Goal: Task Accomplishment & Management: Use online tool/utility

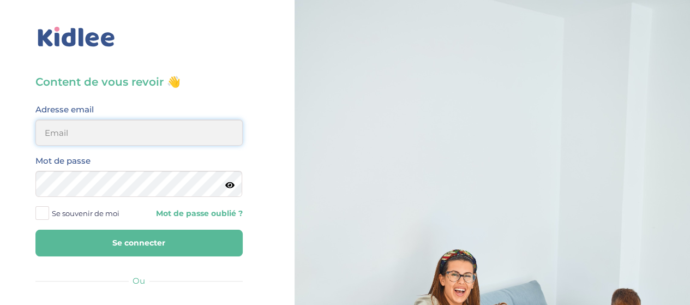
type input "hayetouali2@gmail.com"
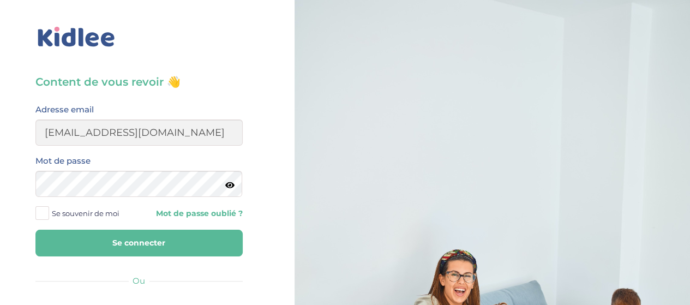
click at [195, 244] on button "Se connecter" at bounding box center [138, 243] width 207 height 27
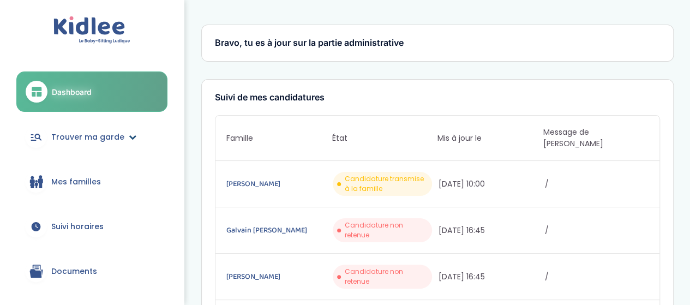
click at [75, 140] on span "Trouver ma garde" at bounding box center [87, 136] width 73 height 11
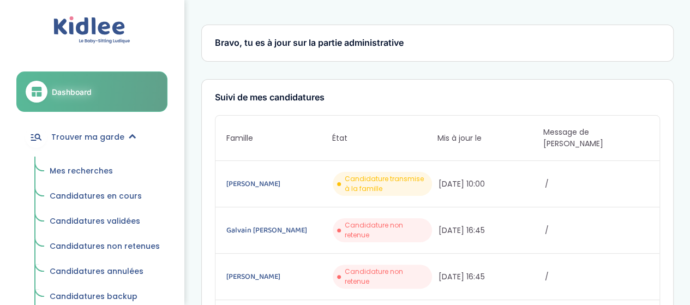
click at [74, 167] on span "Mes recherches" at bounding box center [81, 170] width 63 height 11
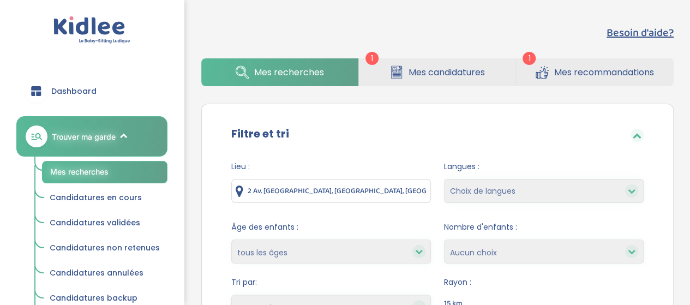
click at [391, 194] on input "2 Av. du Bois, 95000 Cergy, France" at bounding box center [331, 191] width 200 height 24
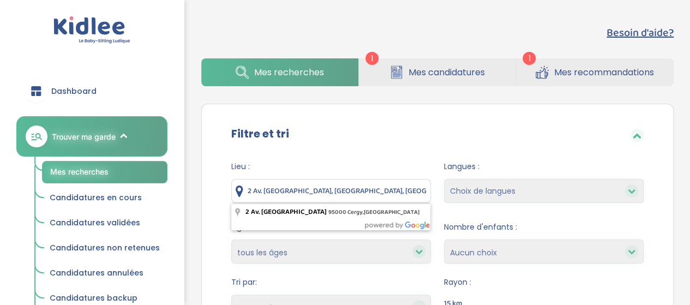
click at [391, 194] on input "2 Av. du Bois, 95000 Cergy, France" at bounding box center [331, 191] width 200 height 24
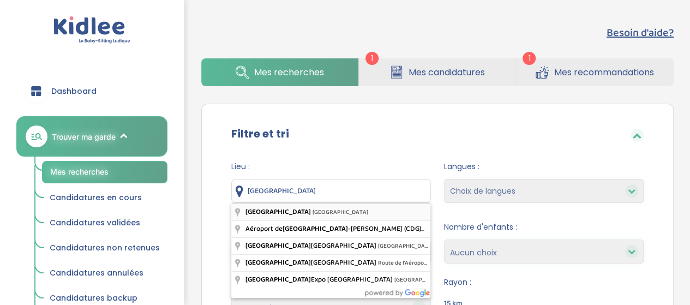
type input "Paris, France"
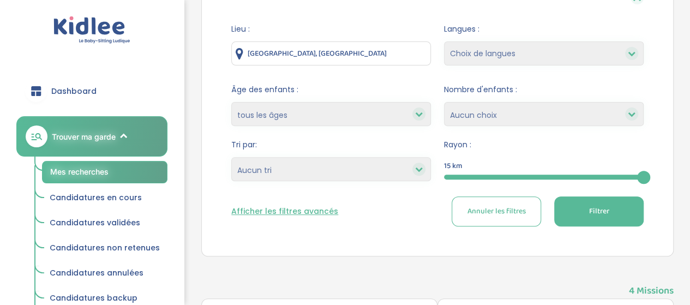
scroll to position [121, 0]
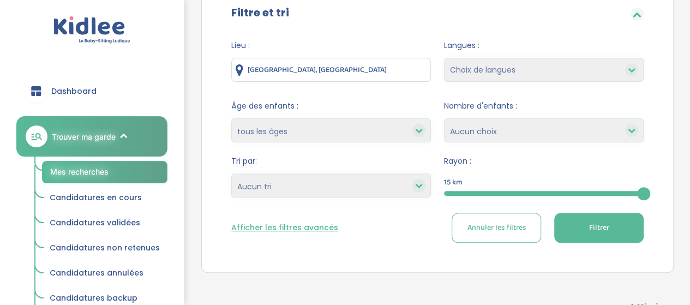
click at [541, 73] on select "Choix de langues Allemand Anglais Arabe Espagnol Grec Italien Russe Français Co…" at bounding box center [544, 70] width 200 height 24
select select "12"
click at [444, 58] on select "Choix de langues Allemand Anglais Arabe Espagnol Grec Italien Russe Français Co…" at bounding box center [544, 70] width 200 height 24
select select
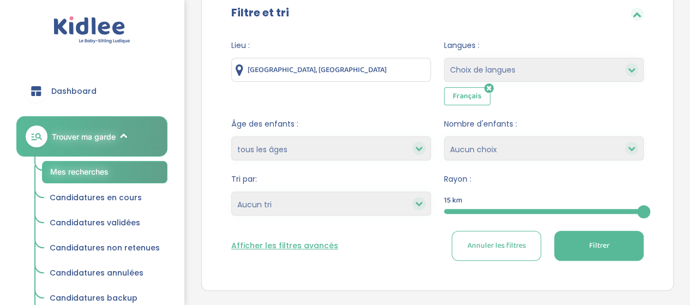
click at [615, 251] on button "Filtrer" at bounding box center [598, 246] width 89 height 30
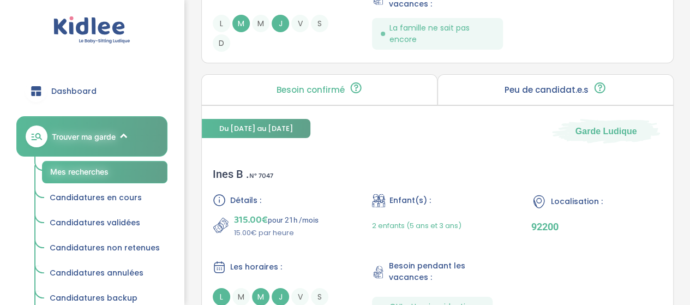
scroll to position [1932, 0]
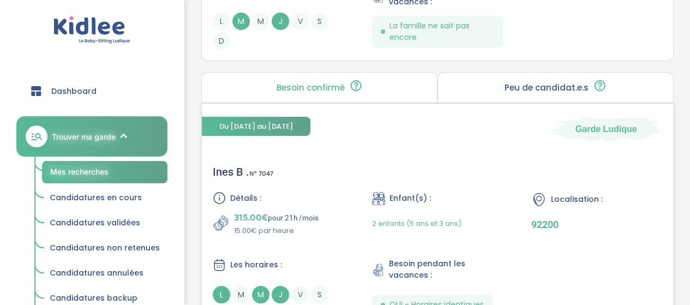
click at [232, 165] on div "Ines B . N° 7047" at bounding box center [243, 171] width 61 height 13
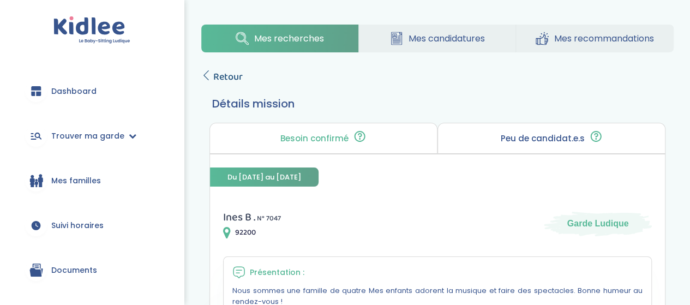
click at [213, 71] on span "Retour" at bounding box center [227, 76] width 29 height 15
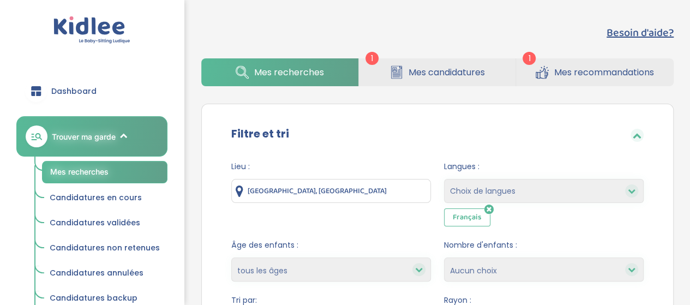
click at [316, 193] on input "[GEOGRAPHIC_DATA], [GEOGRAPHIC_DATA]" at bounding box center [331, 191] width 200 height 24
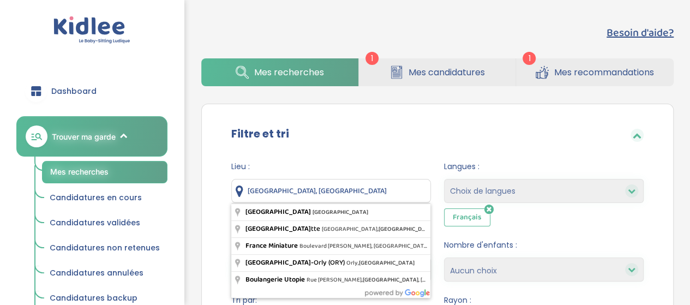
click at [316, 193] on input "[GEOGRAPHIC_DATA], [GEOGRAPHIC_DATA]" at bounding box center [331, 191] width 200 height 24
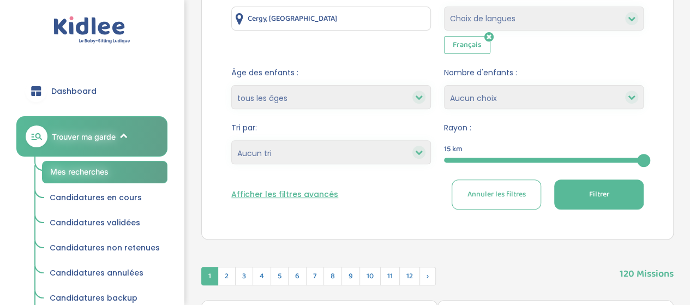
scroll to position [175, 0]
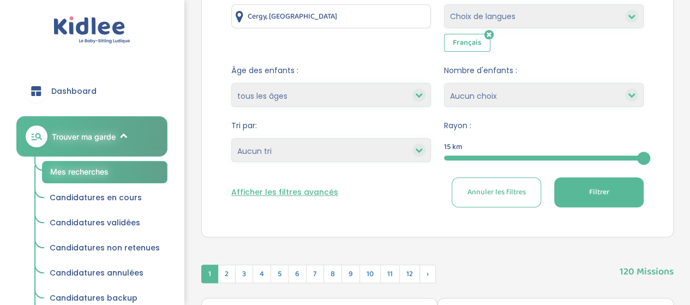
click at [593, 196] on span "Filtrer" at bounding box center [599, 192] width 20 height 11
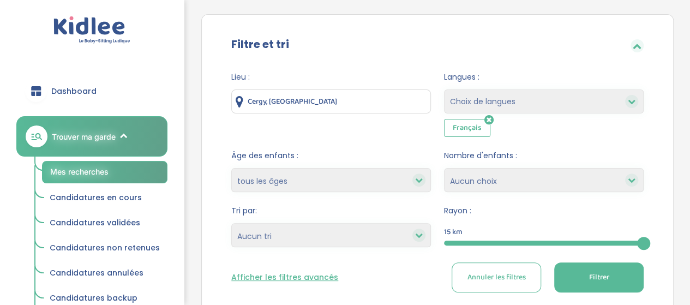
scroll to position [0, 0]
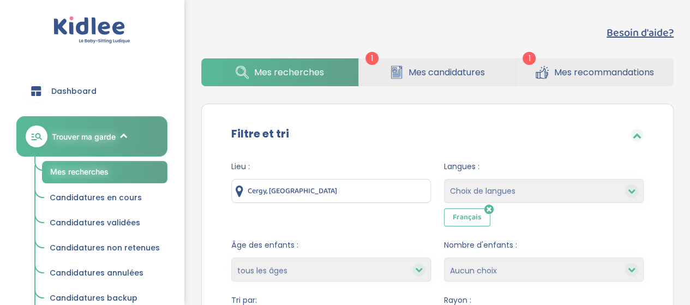
click at [343, 193] on input "Cergy, France" at bounding box center [331, 191] width 200 height 24
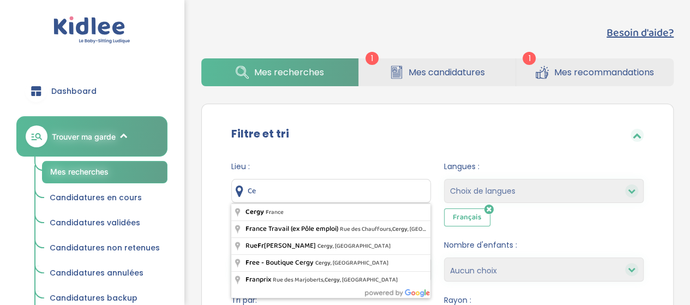
type input "C"
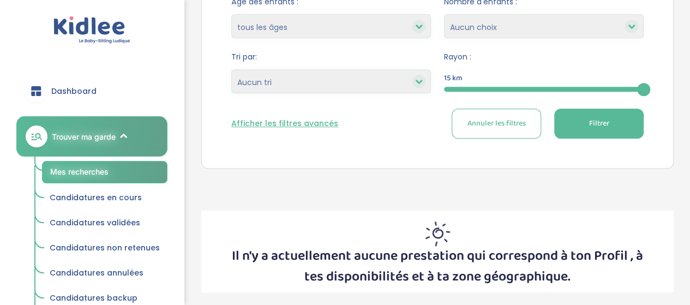
scroll to position [248, 0]
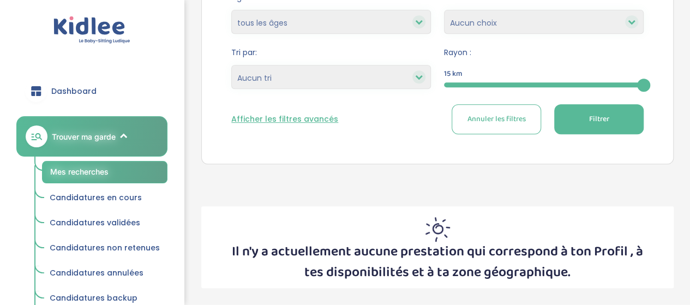
click at [601, 116] on span "Filtrer" at bounding box center [599, 118] width 20 height 11
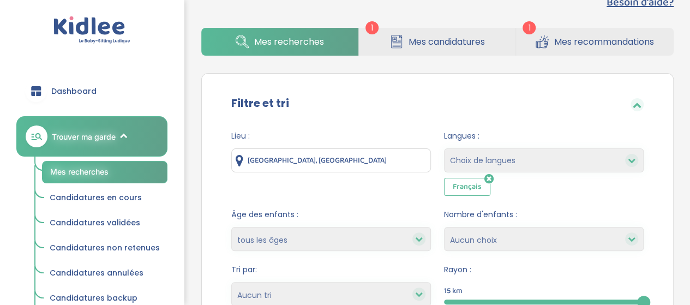
scroll to position [27, 0]
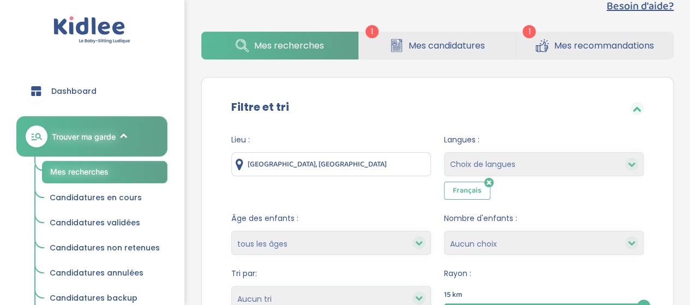
click at [336, 160] on input "Val-d'Oise, France" at bounding box center [331, 164] width 200 height 24
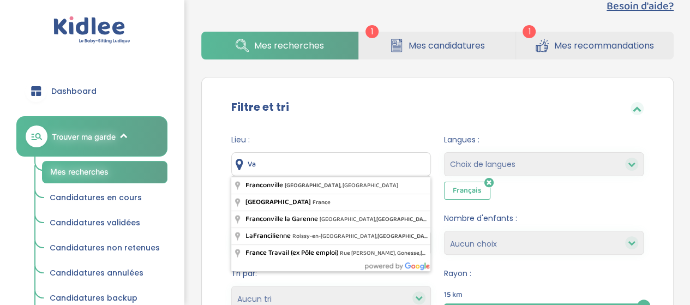
type input "V"
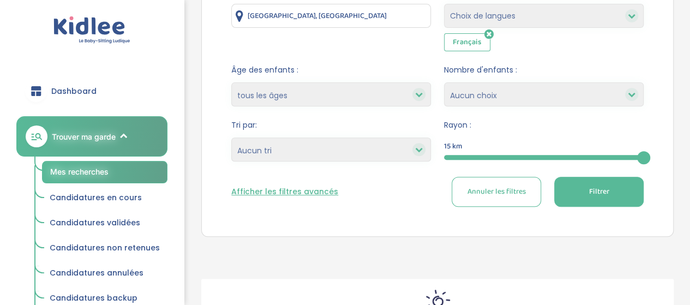
scroll to position [189, 0]
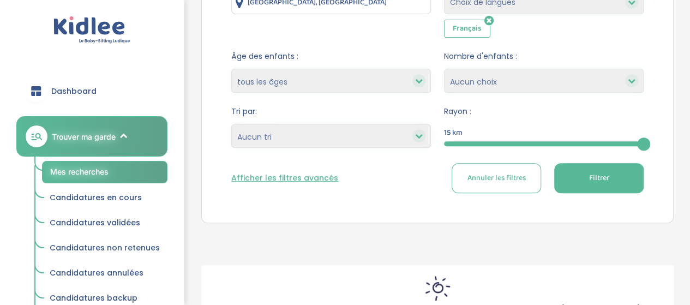
type input "[GEOGRAPHIC_DATA], [GEOGRAPHIC_DATA]"
click at [602, 172] on span "Filtrer" at bounding box center [599, 177] width 20 height 11
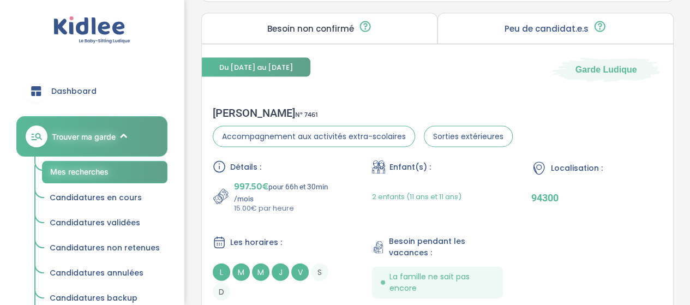
scroll to position [1045, 0]
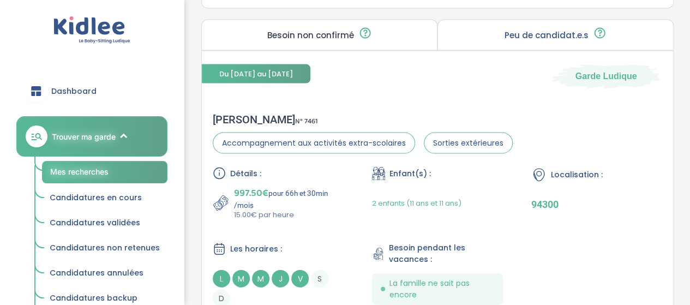
click at [410, 201] on span "2 enfants (11 ans et 11 ans)" at bounding box center [416, 203] width 89 height 10
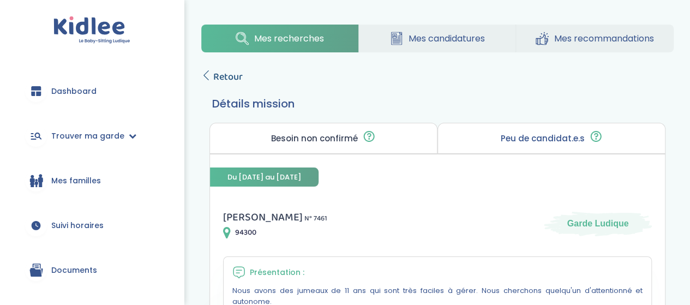
click at [225, 73] on span "Retour" at bounding box center [227, 76] width 29 height 15
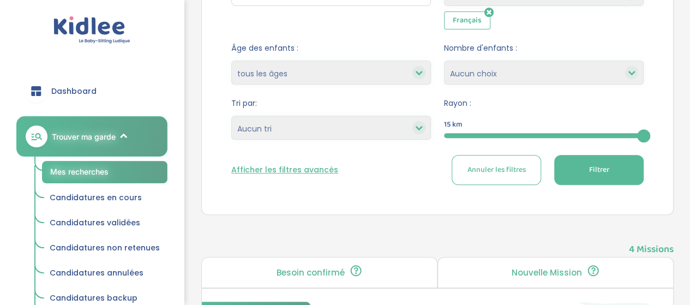
scroll to position [199, 0]
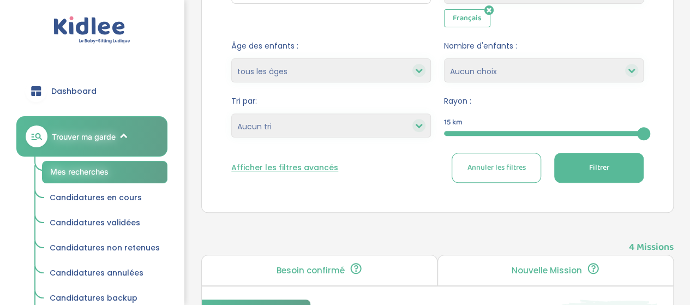
click at [623, 165] on button "Filtrer" at bounding box center [598, 168] width 89 height 30
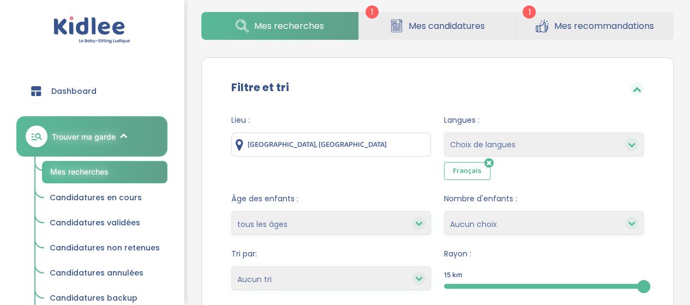
scroll to position [0, 0]
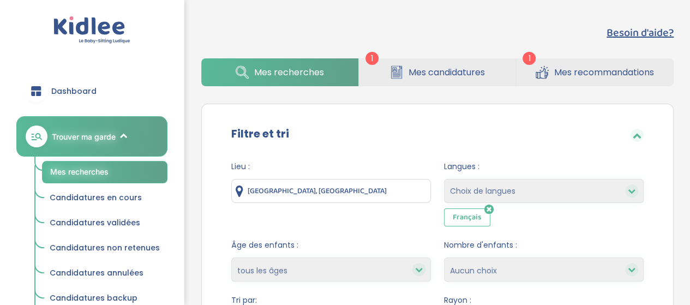
click at [357, 187] on input "[GEOGRAPHIC_DATA], [GEOGRAPHIC_DATA]" at bounding box center [331, 191] width 200 height 24
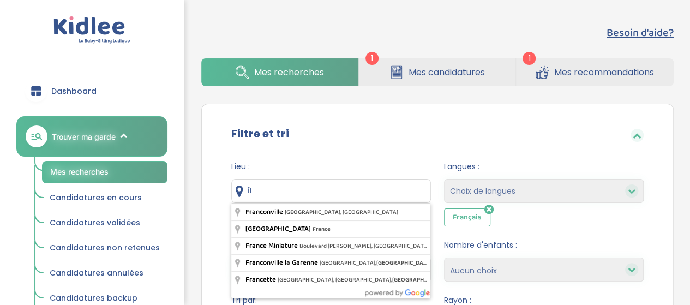
type input "Î"
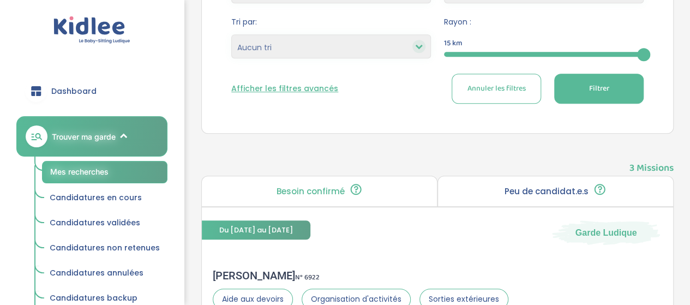
scroll to position [282, 0]
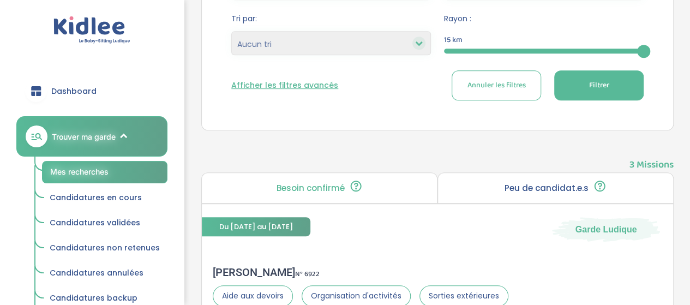
type input "[GEOGRAPHIC_DATA], [GEOGRAPHIC_DATA]"
click at [608, 81] on span "Filtrer" at bounding box center [599, 85] width 20 height 11
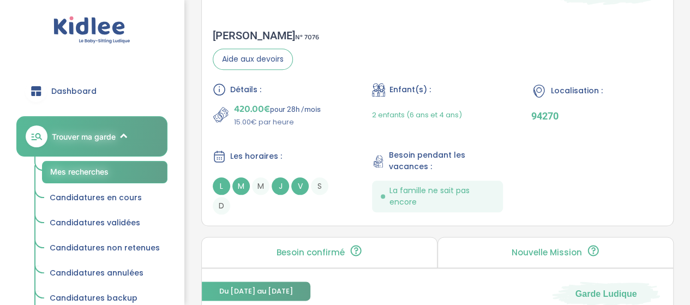
scroll to position [2626, 0]
